Goal: Communication & Community: Ask a question

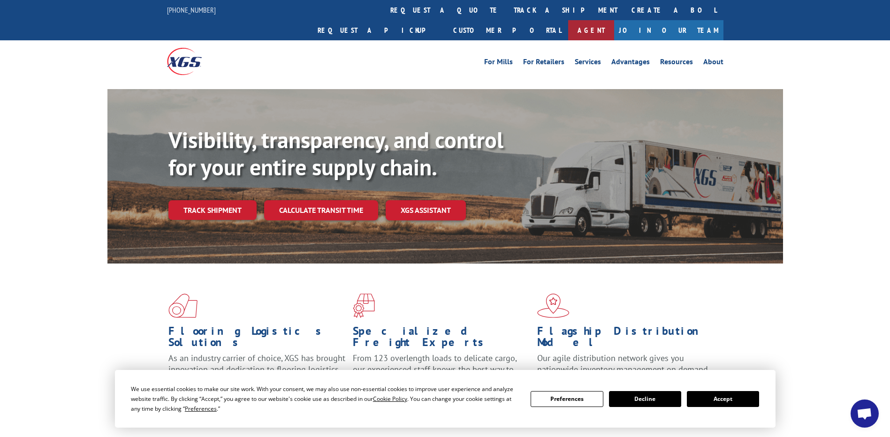
click at [614, 20] on link "Agent" at bounding box center [591, 30] width 46 height 20
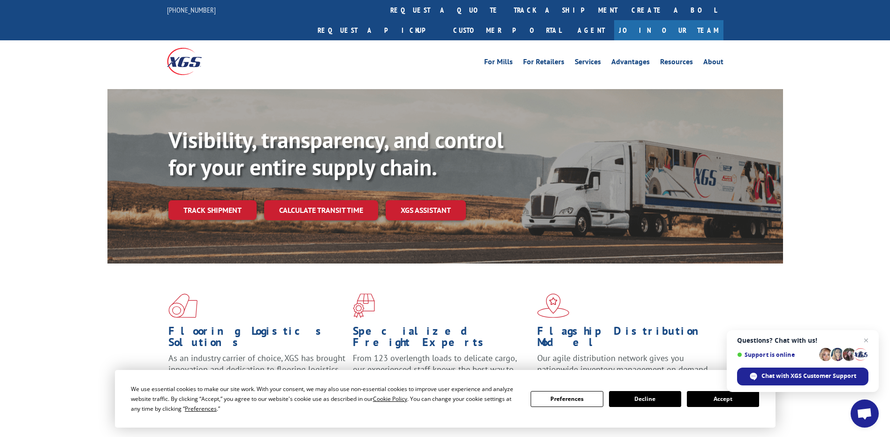
click at [869, 414] on span "Open chat" at bounding box center [864, 414] width 15 height 13
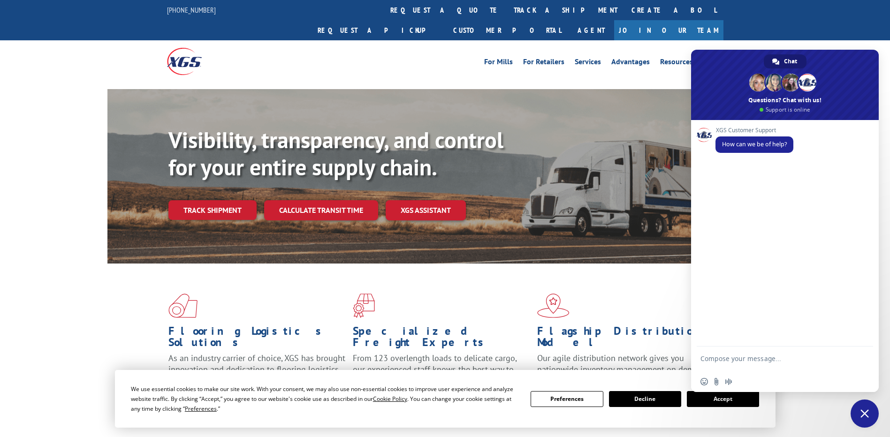
click at [760, 359] on textarea "Compose your message..." at bounding box center [775, 363] width 148 height 17
type textarea "i have p;ick up numbers want to check whether those are [picked up or not"
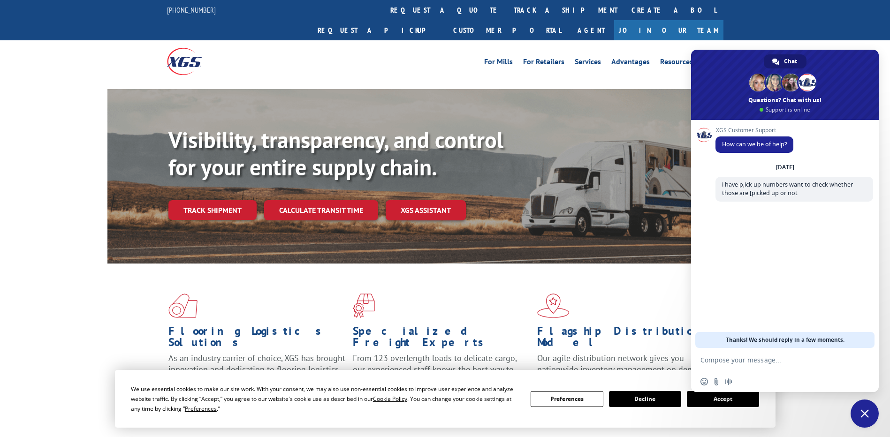
click at [757, 360] on textarea "Compose your message..." at bounding box center [775, 360] width 148 height 8
paste textarea "PU528000574"
type textarea "PU528000574,"
click at [859, 363] on span "Send" at bounding box center [862, 360] width 15 height 15
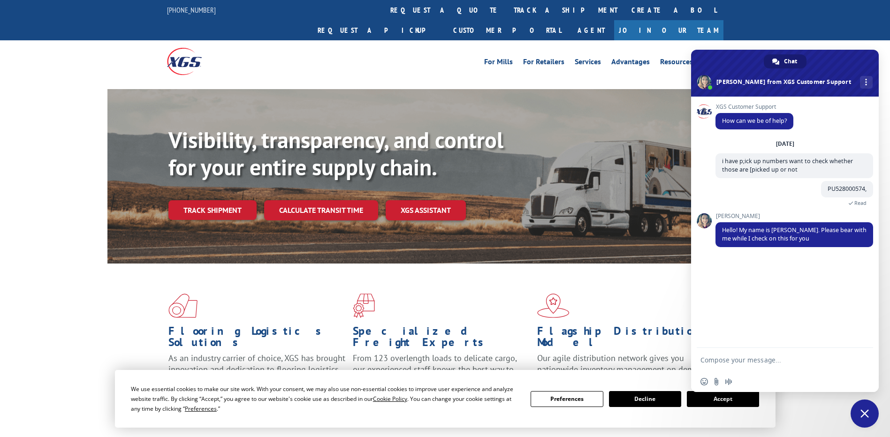
click at [776, 360] on textarea "Compose your message..." at bounding box center [775, 360] width 148 height 8
type textarea "okay"
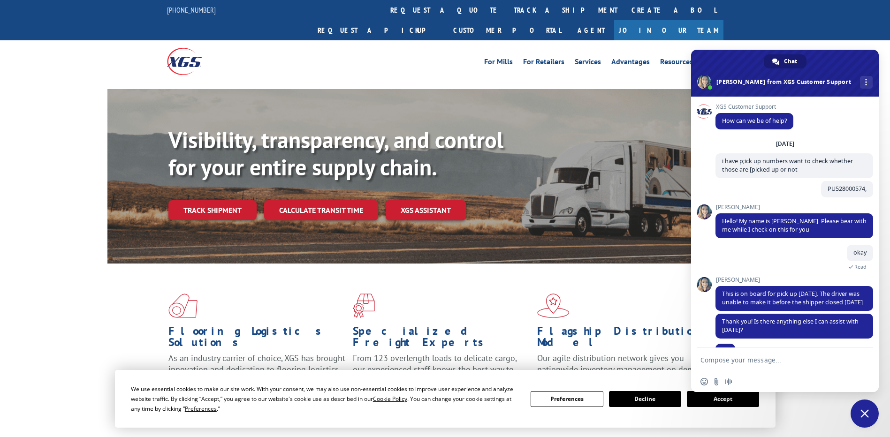
scroll to position [28, 0]
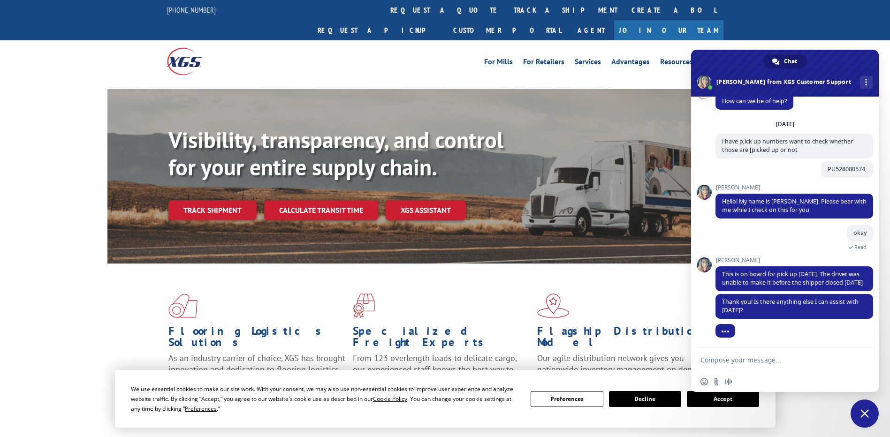
click at [761, 359] on textarea "Compose your message..." at bounding box center [775, 360] width 148 height 8
type textarea "wait"
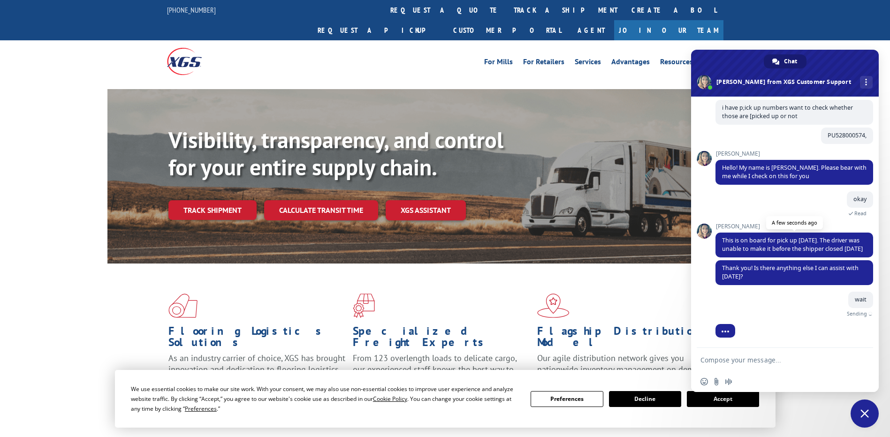
scroll to position [51, 0]
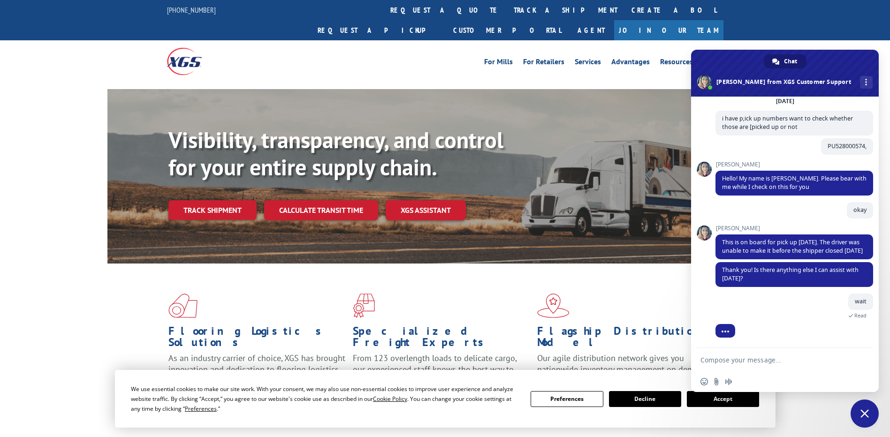
click at [742, 362] on textarea "Compose your message..." at bounding box center [775, 360] width 148 height 8
type textarea "help me with the picku number"
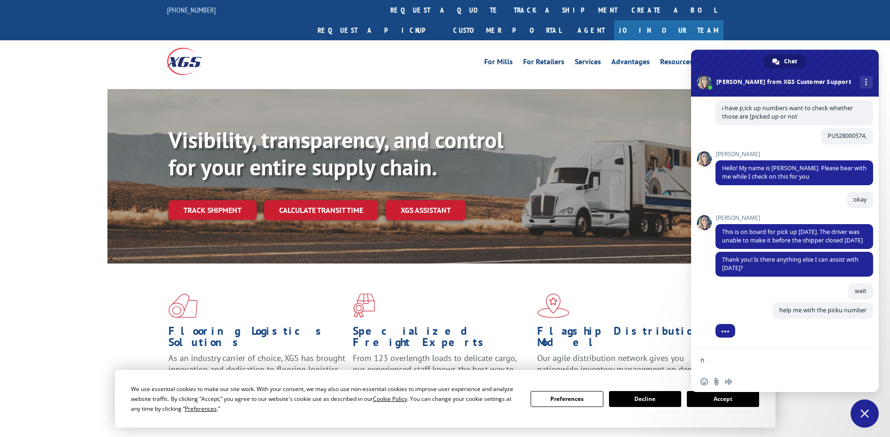
scroll to position [70, 0]
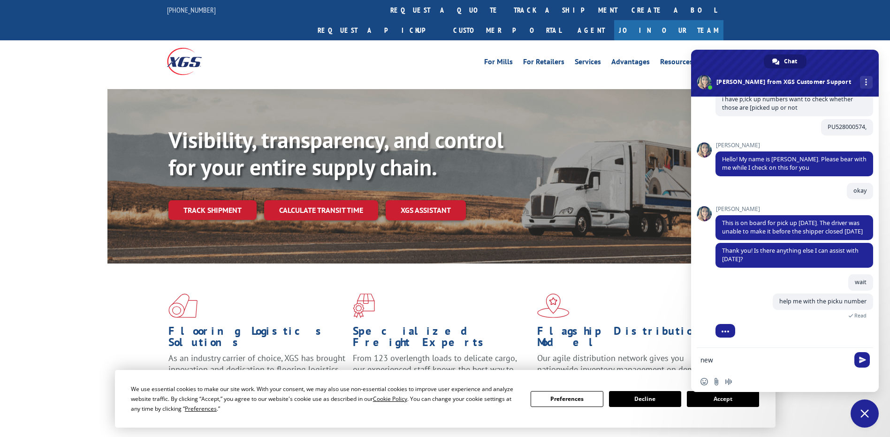
type textarea "new"
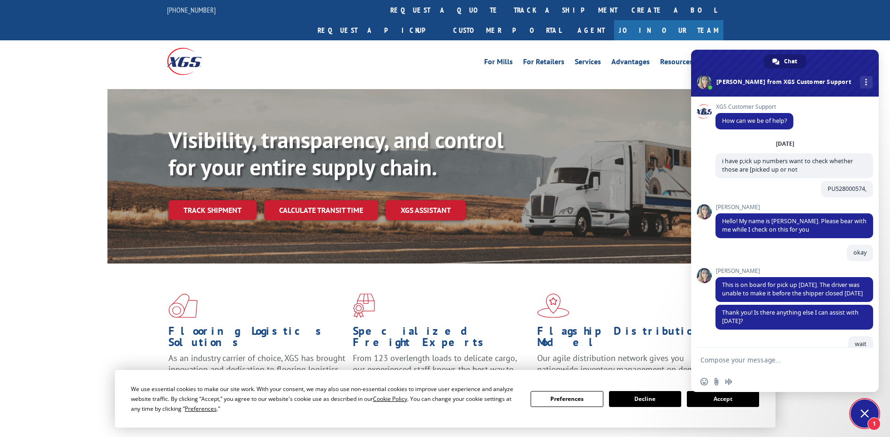
scroll to position [122, 0]
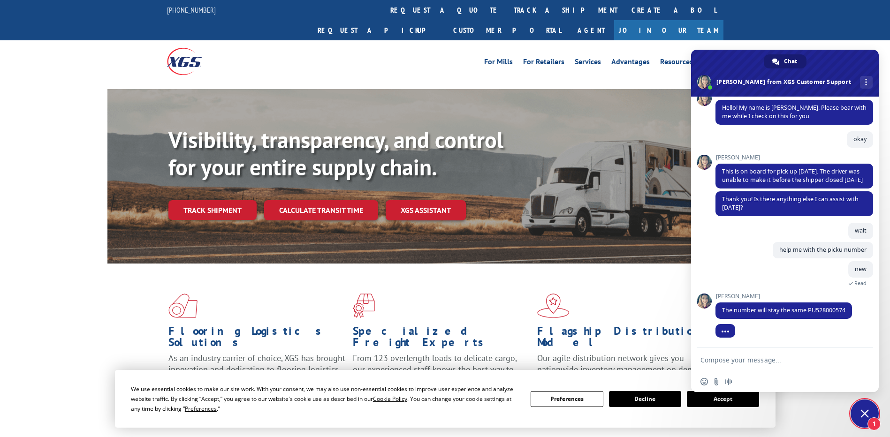
click at [746, 361] on textarea "Compose your message..." at bounding box center [775, 360] width 148 height 8
type textarea "okay thanks"
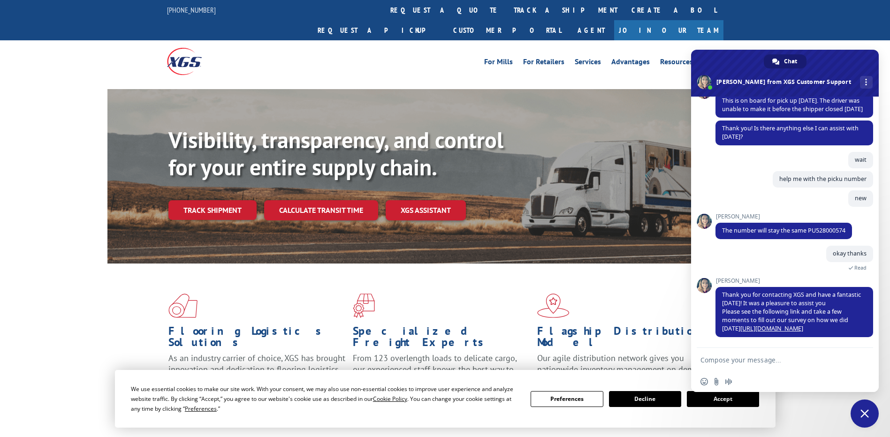
scroll to position [146, 0]
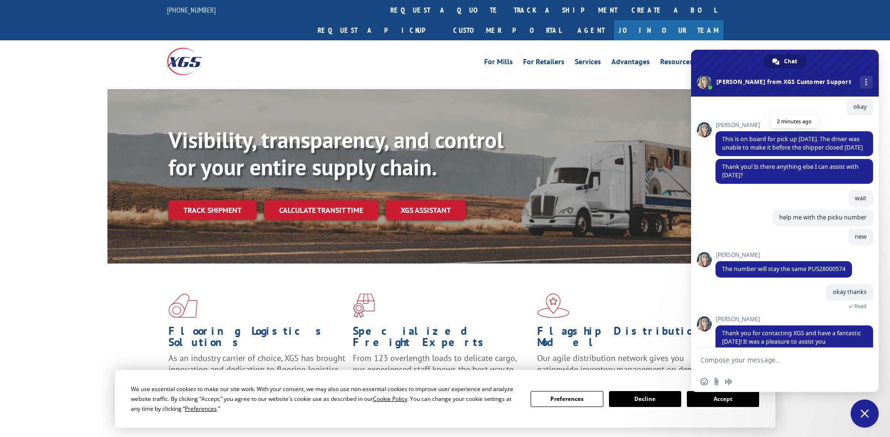
drag, startPoint x: 832, startPoint y: 137, endPoint x: 779, endPoint y: 156, distance: 56.3
click at [779, 156] on span "This is on board for pick up [DATE]. The driver was unable to make it before th…" at bounding box center [795, 143] width 158 height 25
copy span "The driver was unable to make it before the shipper closed [DATE]"
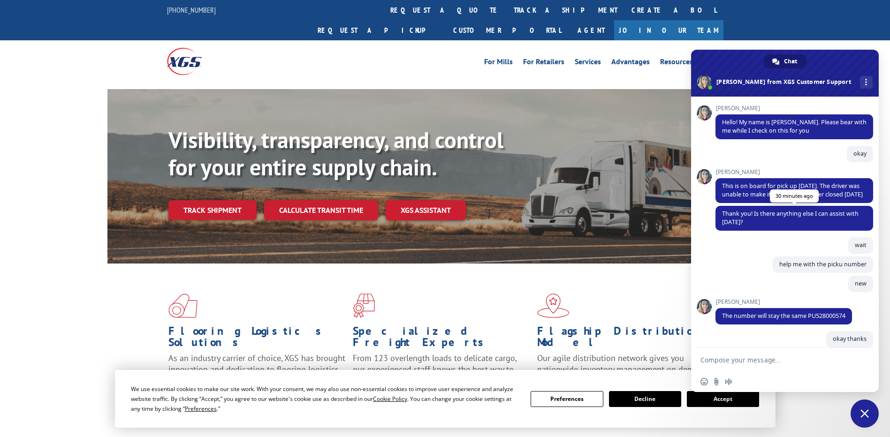
scroll to position [5, 0]
